Goal: Find specific page/section: Find specific page/section

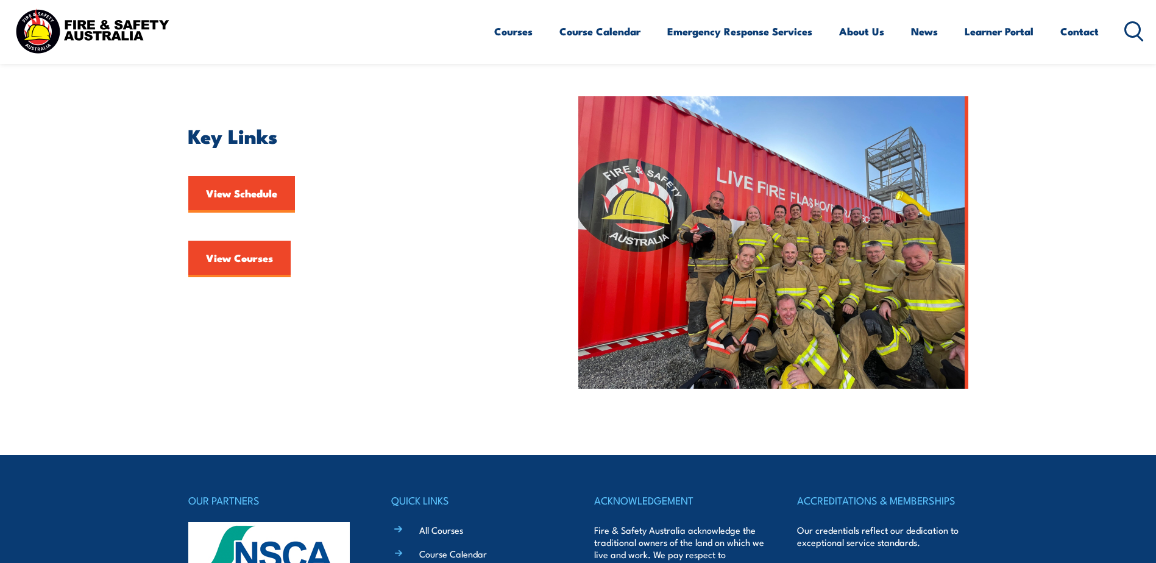
scroll to position [241, 0]
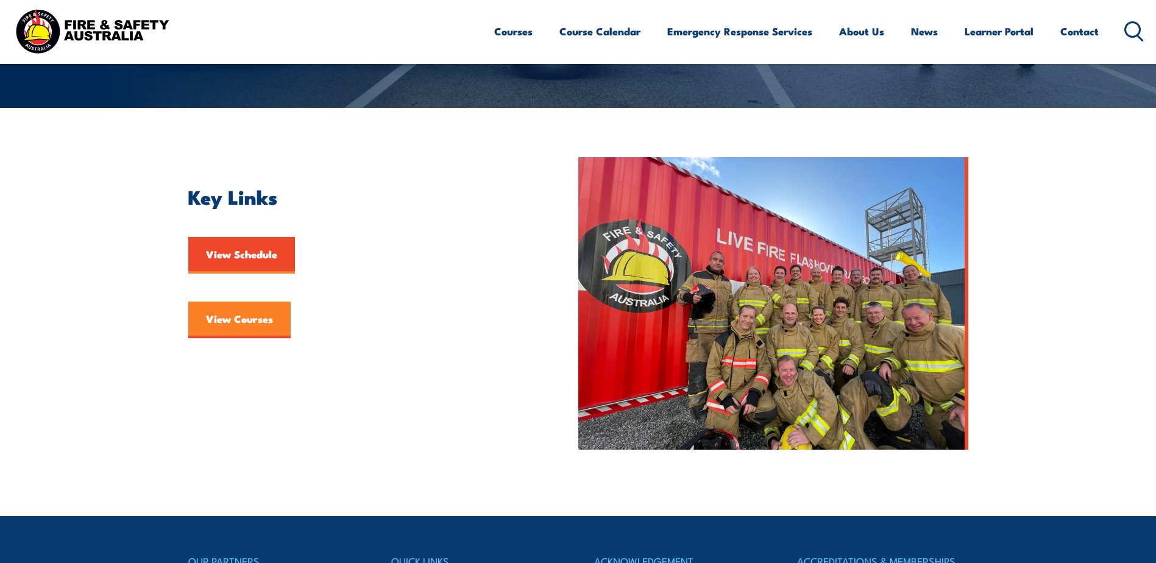
click at [224, 321] on link "View Courses" at bounding box center [239, 320] width 102 height 37
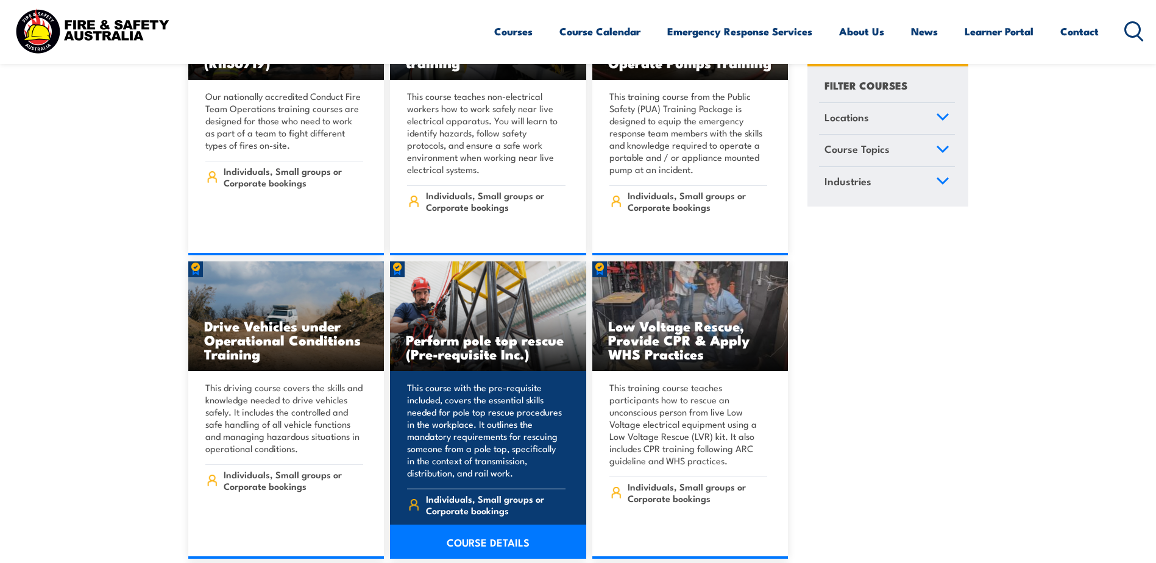
scroll to position [2621, 0]
